Goal: Task Accomplishment & Management: Complete application form

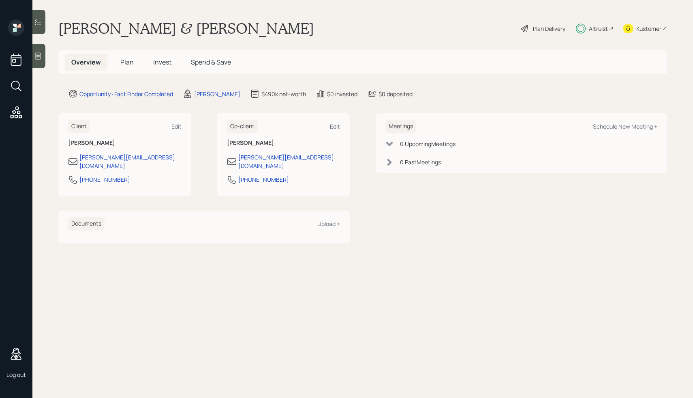
click at [558, 32] on div "Plan Delivery" at bounding box center [549, 28] width 32 height 9
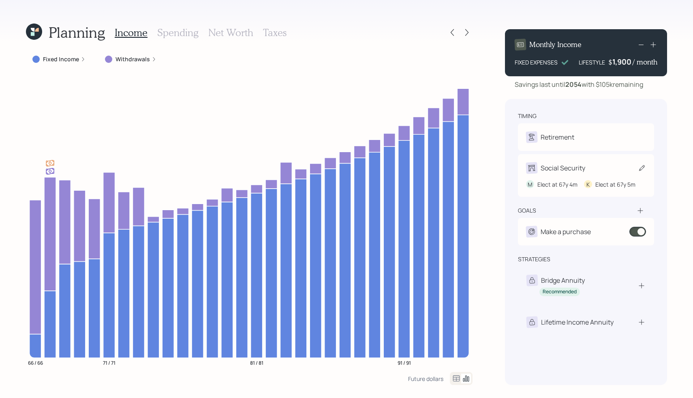
click at [548, 170] on div "Social Security" at bounding box center [563, 168] width 45 height 10
select select "4"
select select "5"
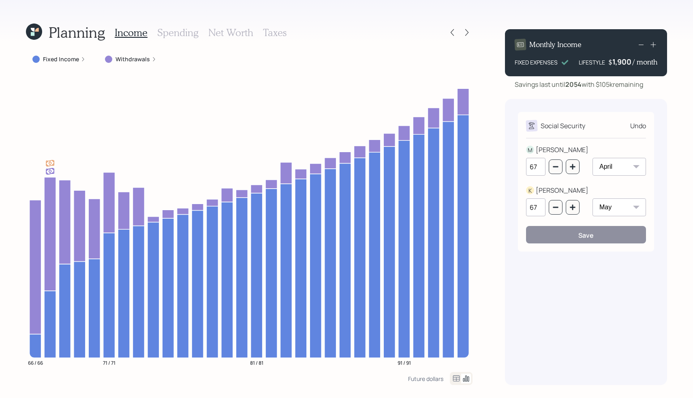
click at [176, 37] on h3 "Spending" at bounding box center [177, 33] width 41 height 12
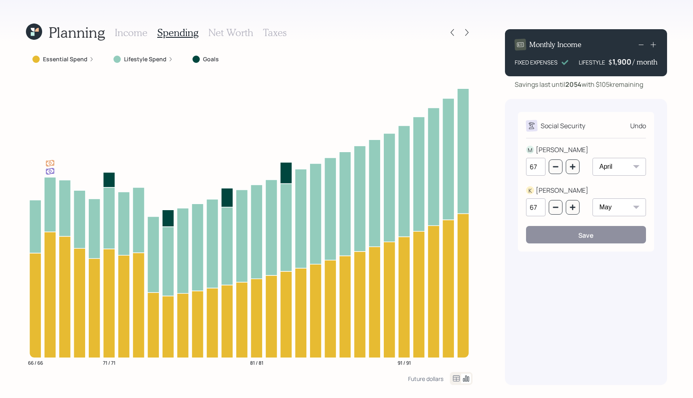
click at [219, 38] on h3 "Net Worth" at bounding box center [230, 33] width 45 height 12
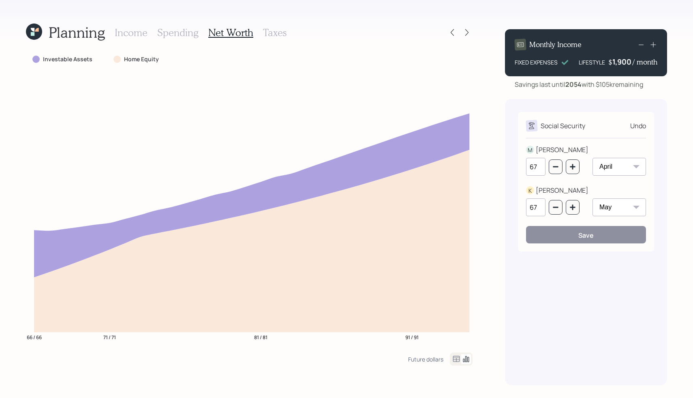
click at [276, 36] on h3 "Taxes" at bounding box center [275, 33] width 24 height 12
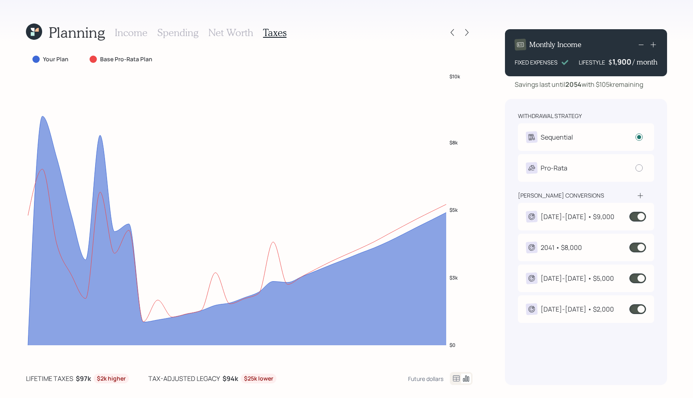
click at [86, 37] on h1 "Planning" at bounding box center [77, 32] width 56 height 17
click at [31, 28] on icon at bounding box center [33, 30] width 4 height 4
